Goal: Navigation & Orientation: Find specific page/section

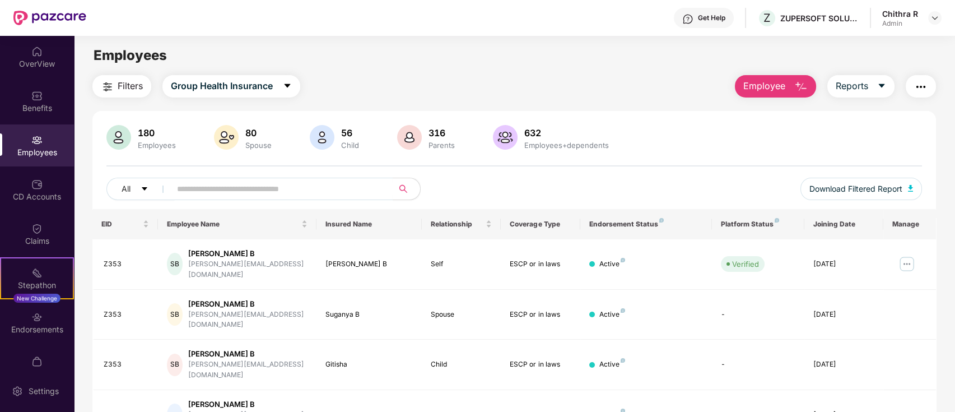
click at [32, 161] on div "Employees" at bounding box center [37, 145] width 74 height 42
click at [143, 222] on div "EID" at bounding box center [125, 223] width 48 height 11
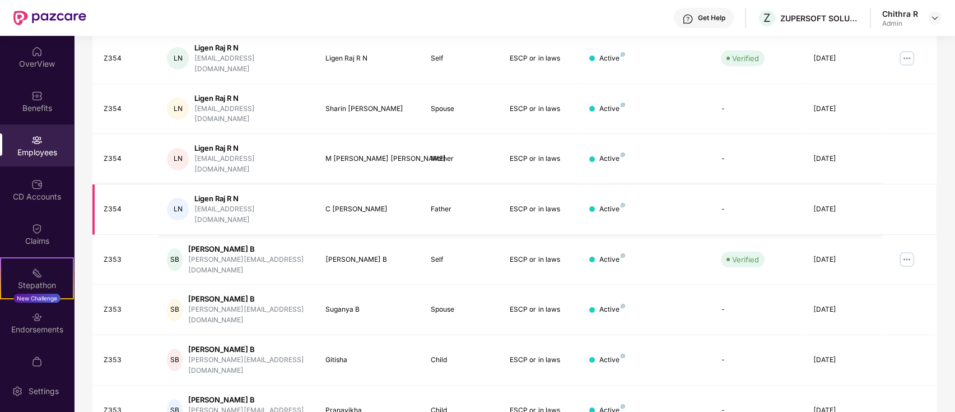
scroll to position [126, 0]
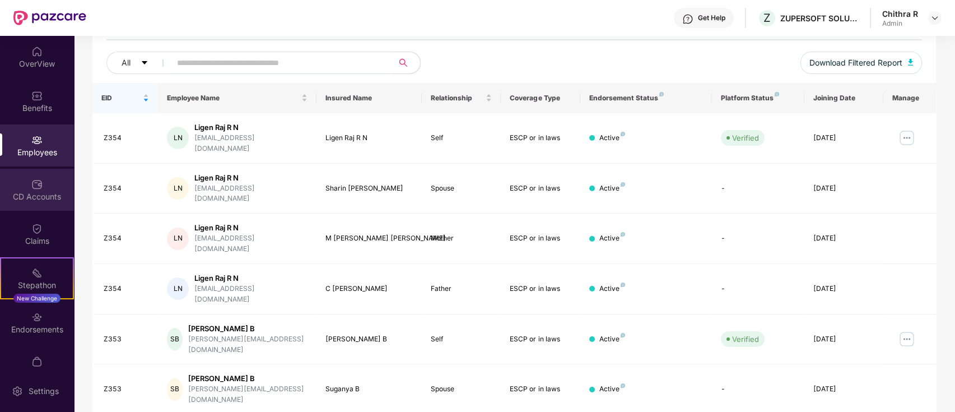
click at [21, 198] on div "CD Accounts" at bounding box center [37, 196] width 74 height 11
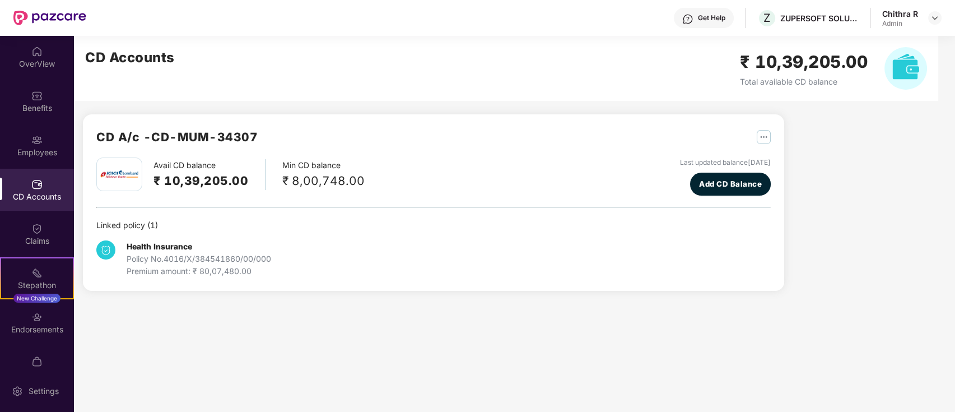
scroll to position [0, 0]
click at [31, 157] on div "Employees" at bounding box center [37, 152] width 74 height 11
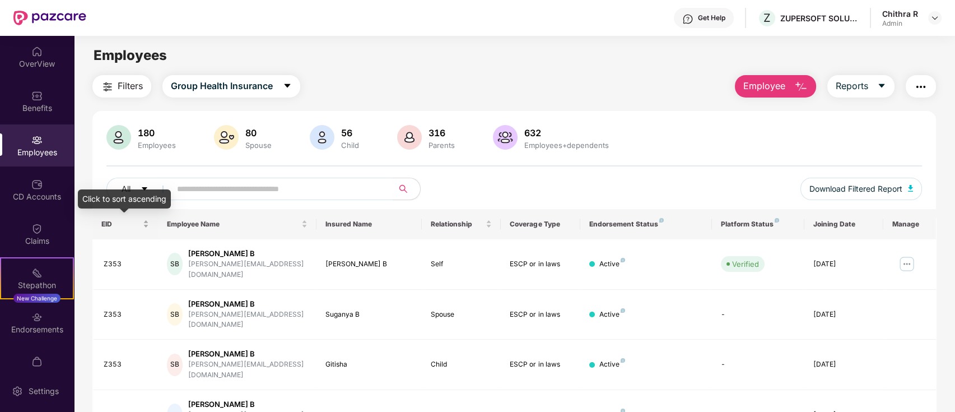
click at [146, 225] on div "EID" at bounding box center [125, 223] width 48 height 11
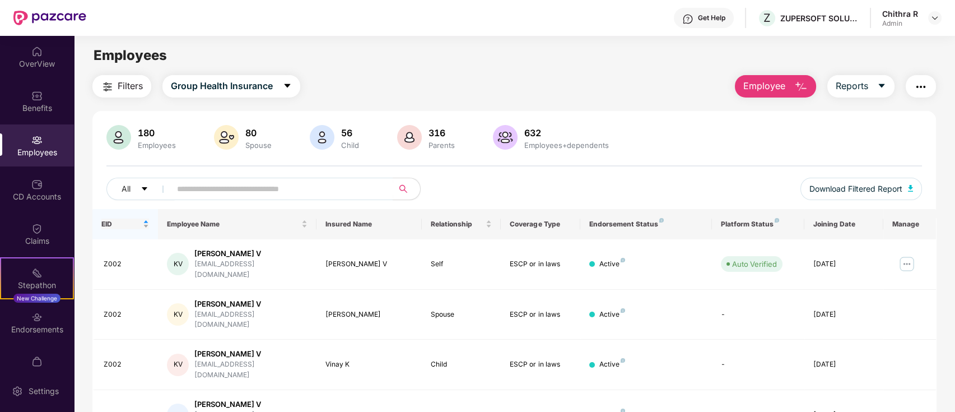
click at [146, 225] on div "EID" at bounding box center [125, 223] width 48 height 11
drag, startPoint x: 396, startPoint y: 77, endPoint x: 306, endPoint y: 64, distance: 90.6
click at [306, 64] on div "Employees" at bounding box center [514, 55] width 881 height 21
drag, startPoint x: 446, startPoint y: 77, endPoint x: 379, endPoint y: 76, distance: 66.7
click at [379, 76] on div "Filters Group Health Insurance Employee Reports" at bounding box center [514, 86] width 844 height 22
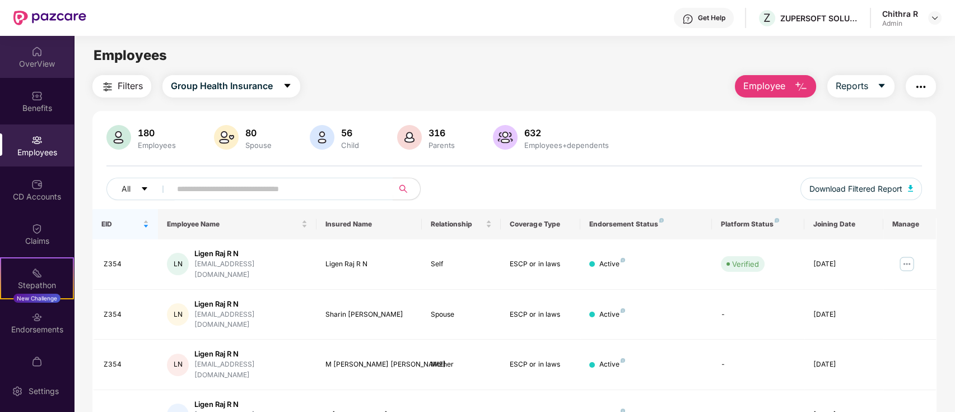
click at [36, 65] on div "OverView" at bounding box center [37, 63] width 74 height 11
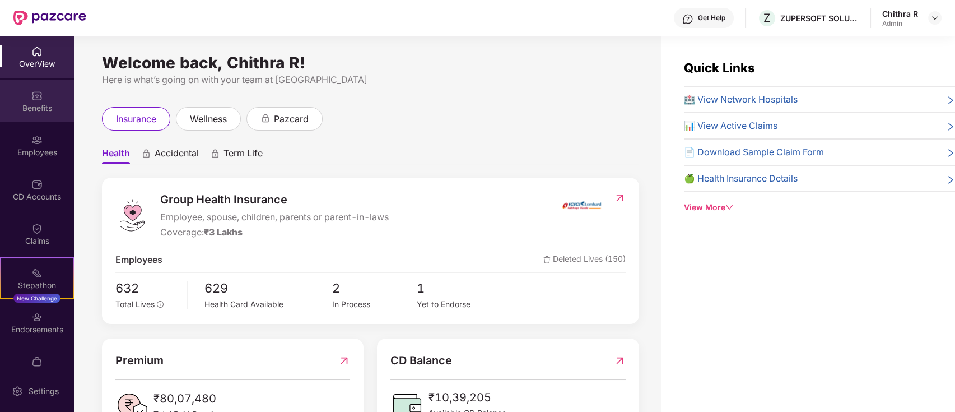
click at [37, 101] on div "Benefits" at bounding box center [37, 101] width 74 height 42
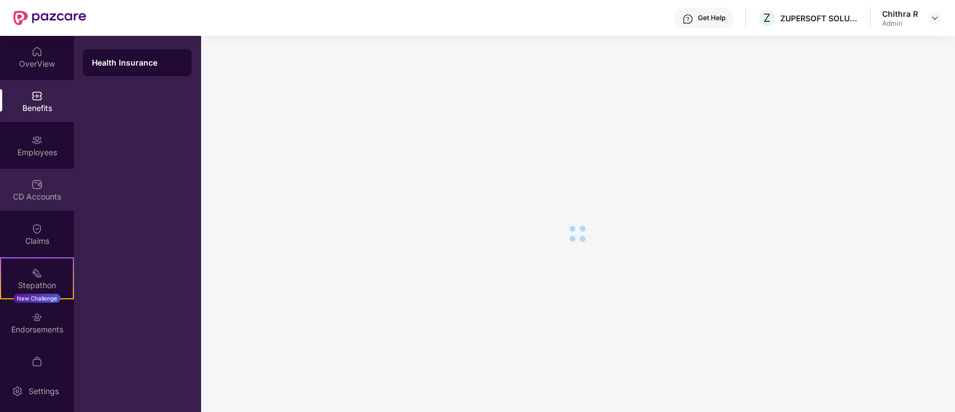
click at [34, 194] on div "CD Accounts" at bounding box center [37, 196] width 74 height 11
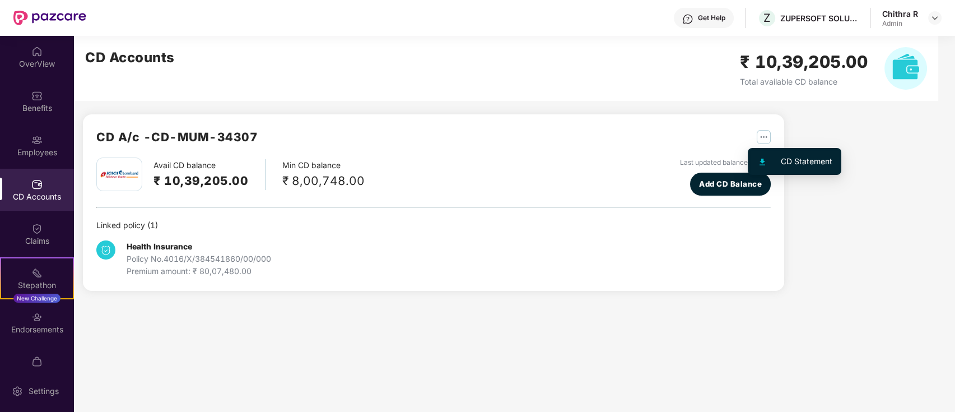
click at [777, 160] on div at bounding box center [769, 161] width 24 height 12
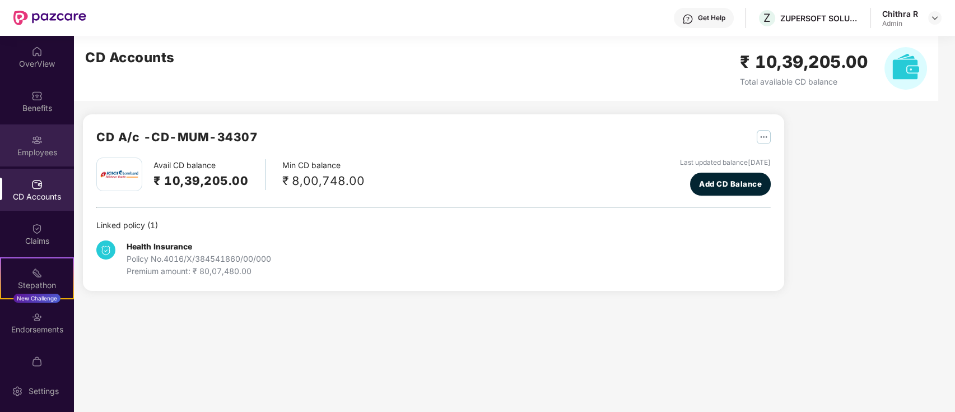
click at [49, 141] on div "Employees" at bounding box center [37, 145] width 74 height 42
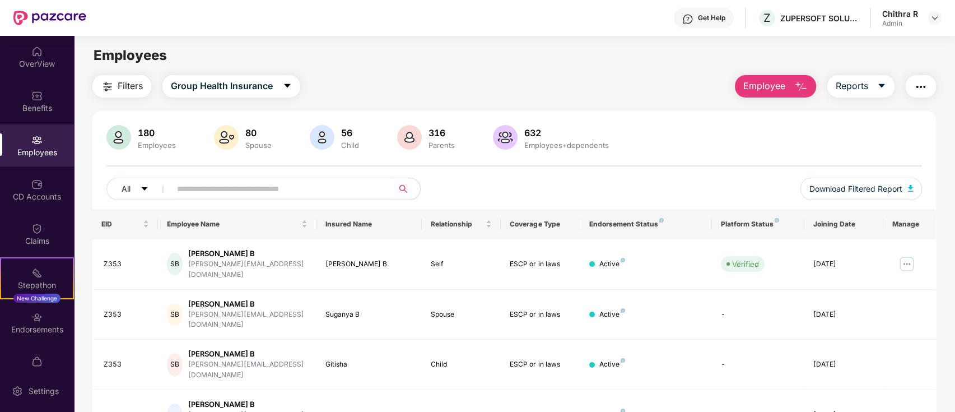
click at [351, 186] on input "text" at bounding box center [277, 188] width 201 height 17
